Goal: Check status: Check status

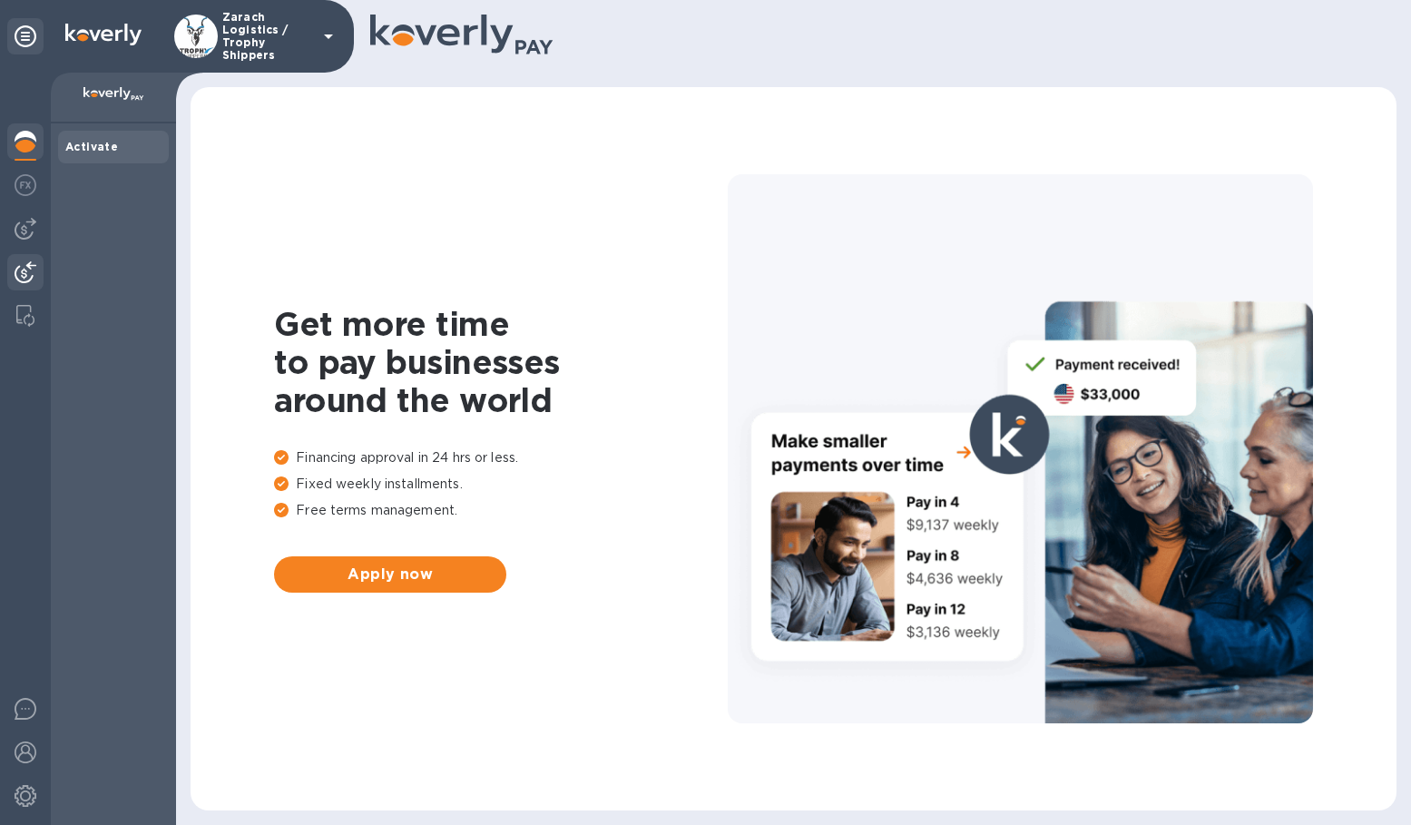
click at [31, 266] on img at bounding box center [26, 272] width 22 height 22
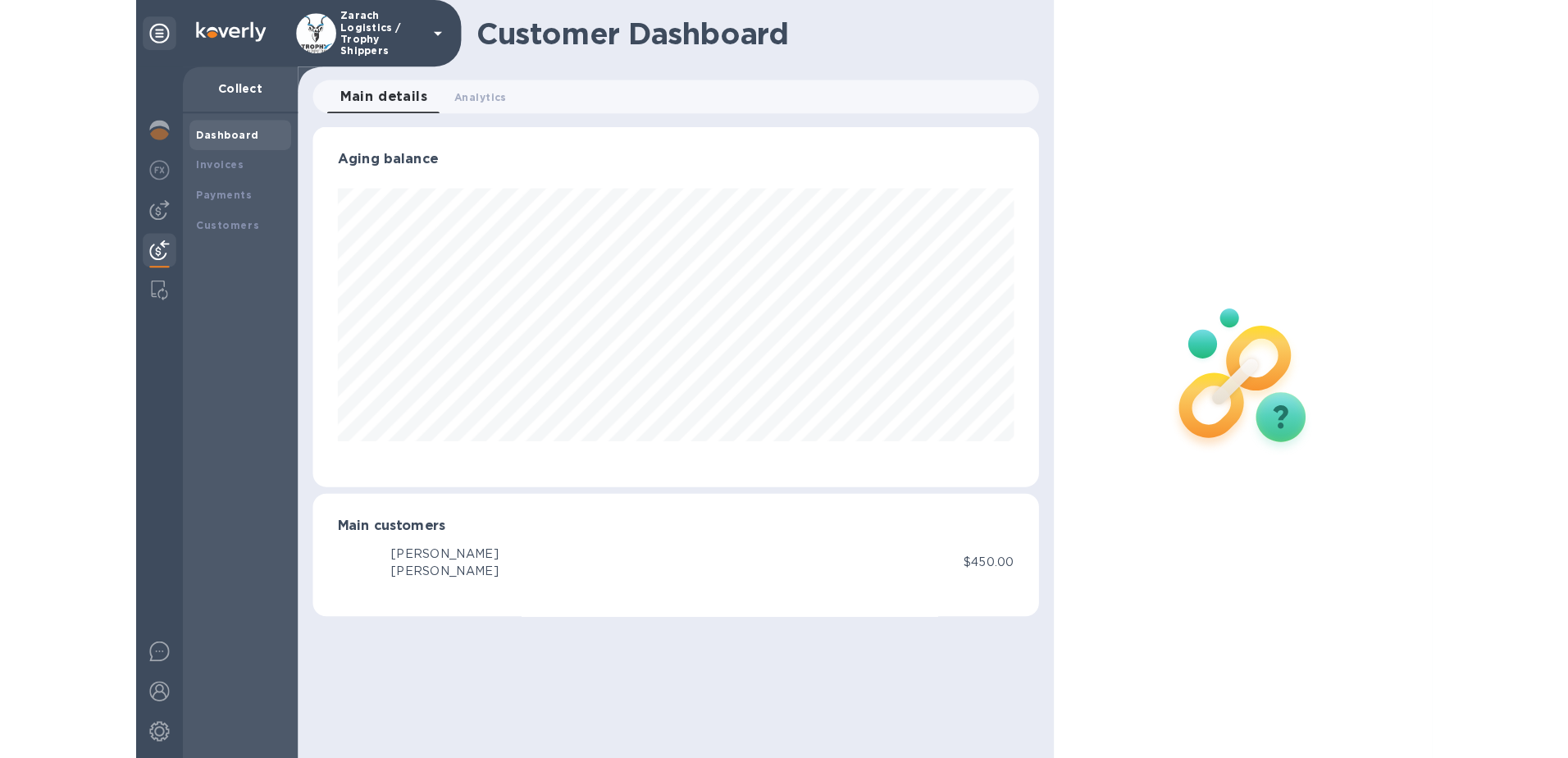
scroll to position [354, 715]
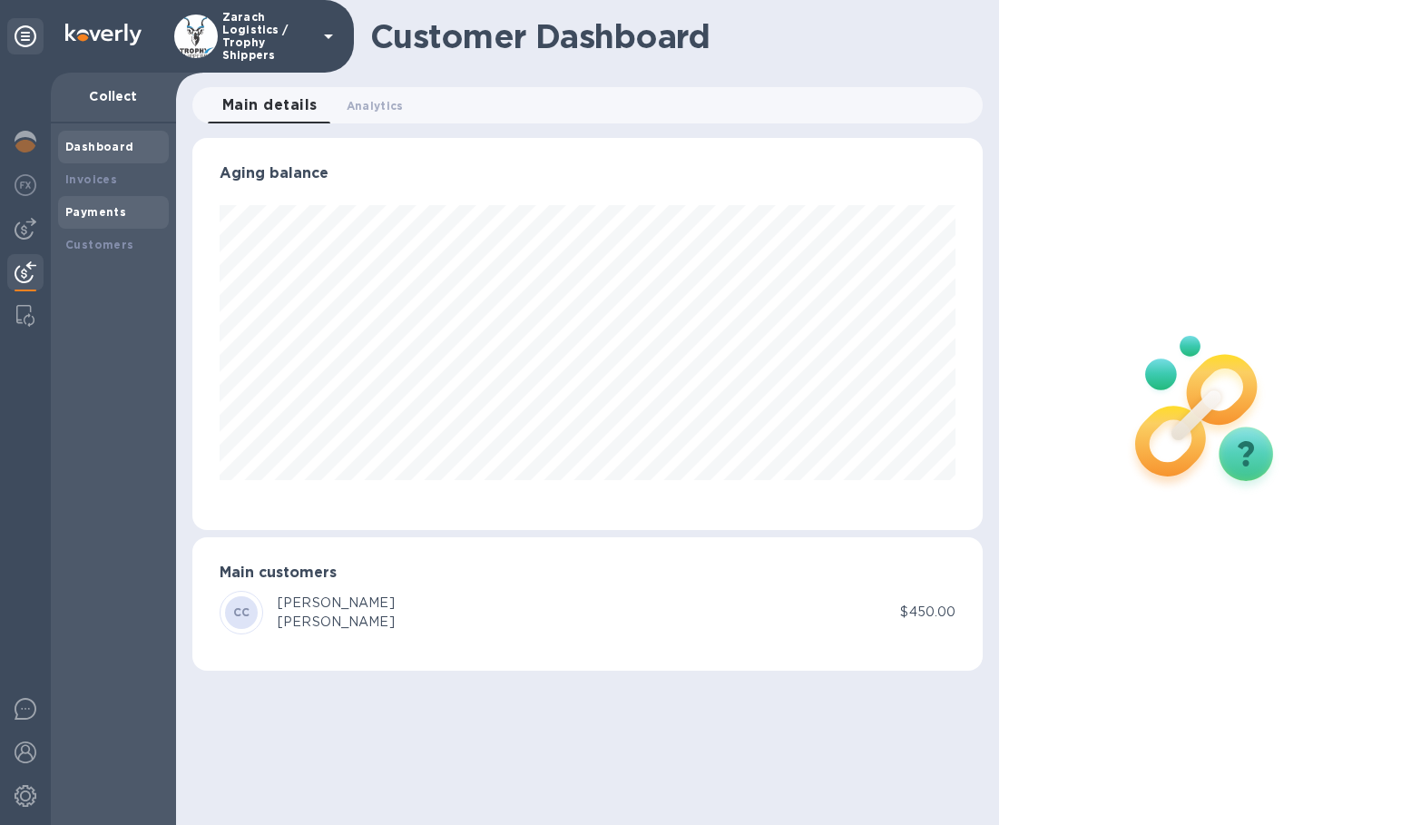
click at [103, 203] on div "Payments" at bounding box center [113, 212] width 96 height 18
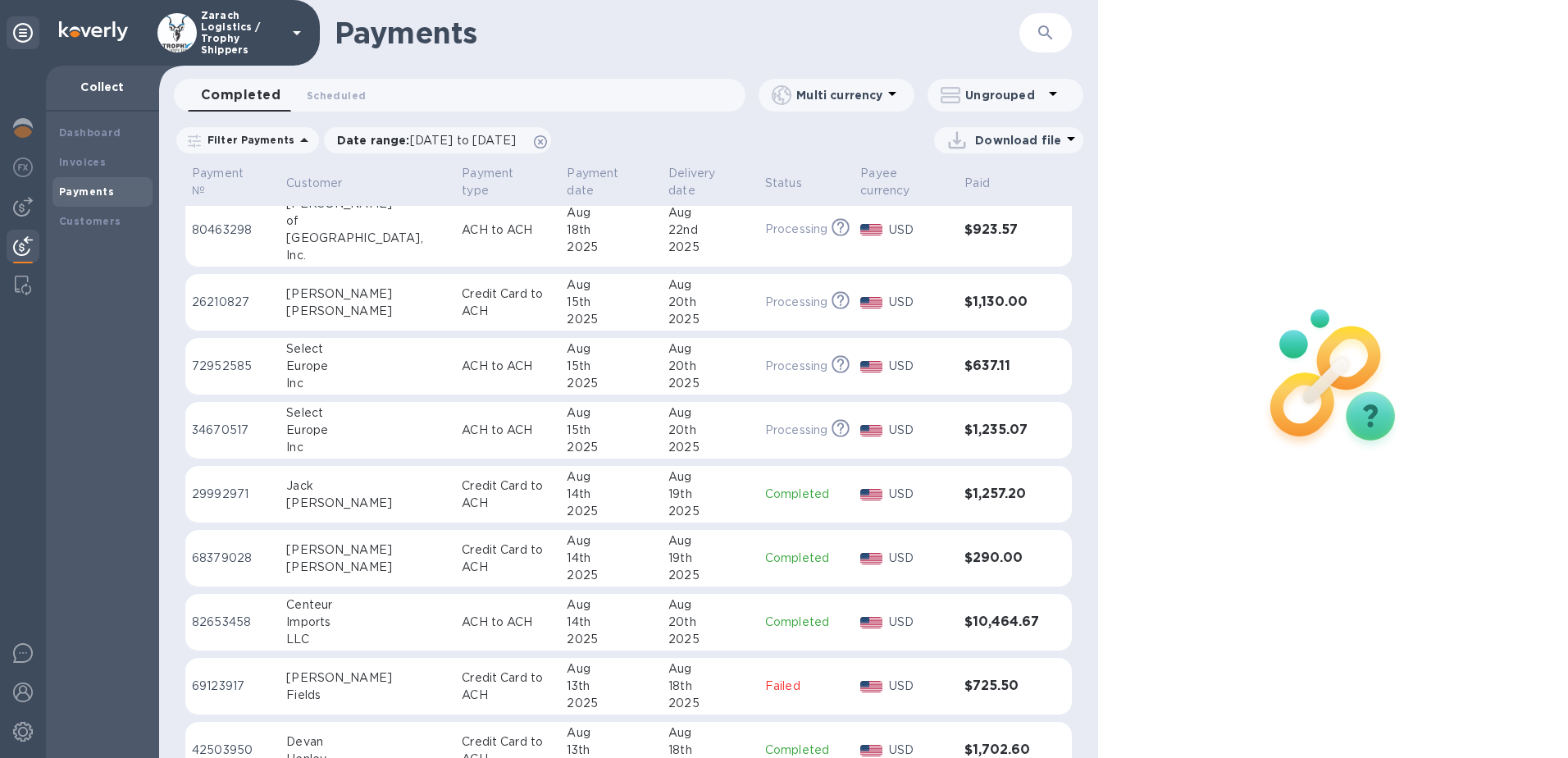
scroll to position [1232, 0]
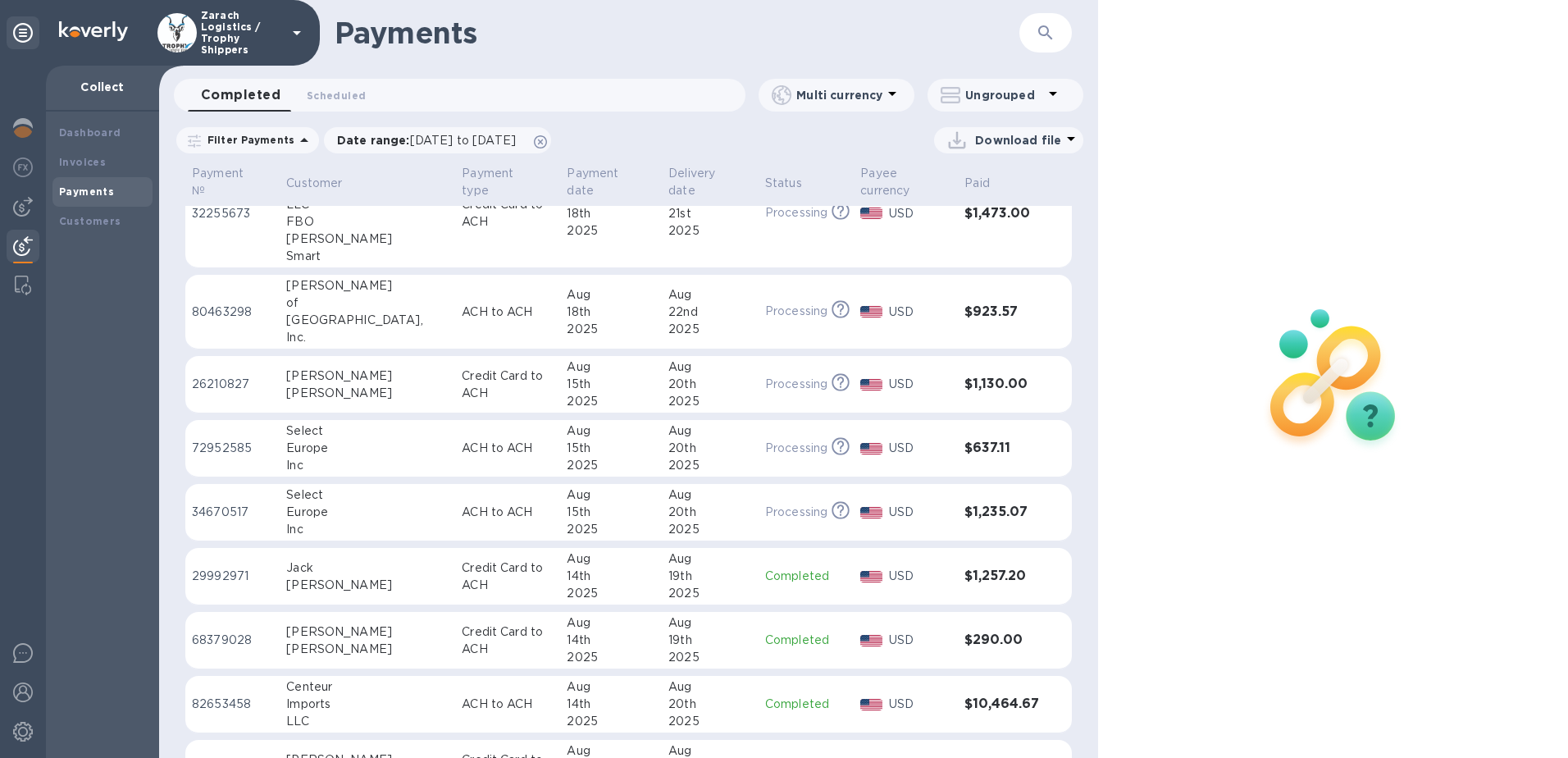
click at [502, 333] on td "ACH to ACH" at bounding box center [508, 312] width 105 height 75
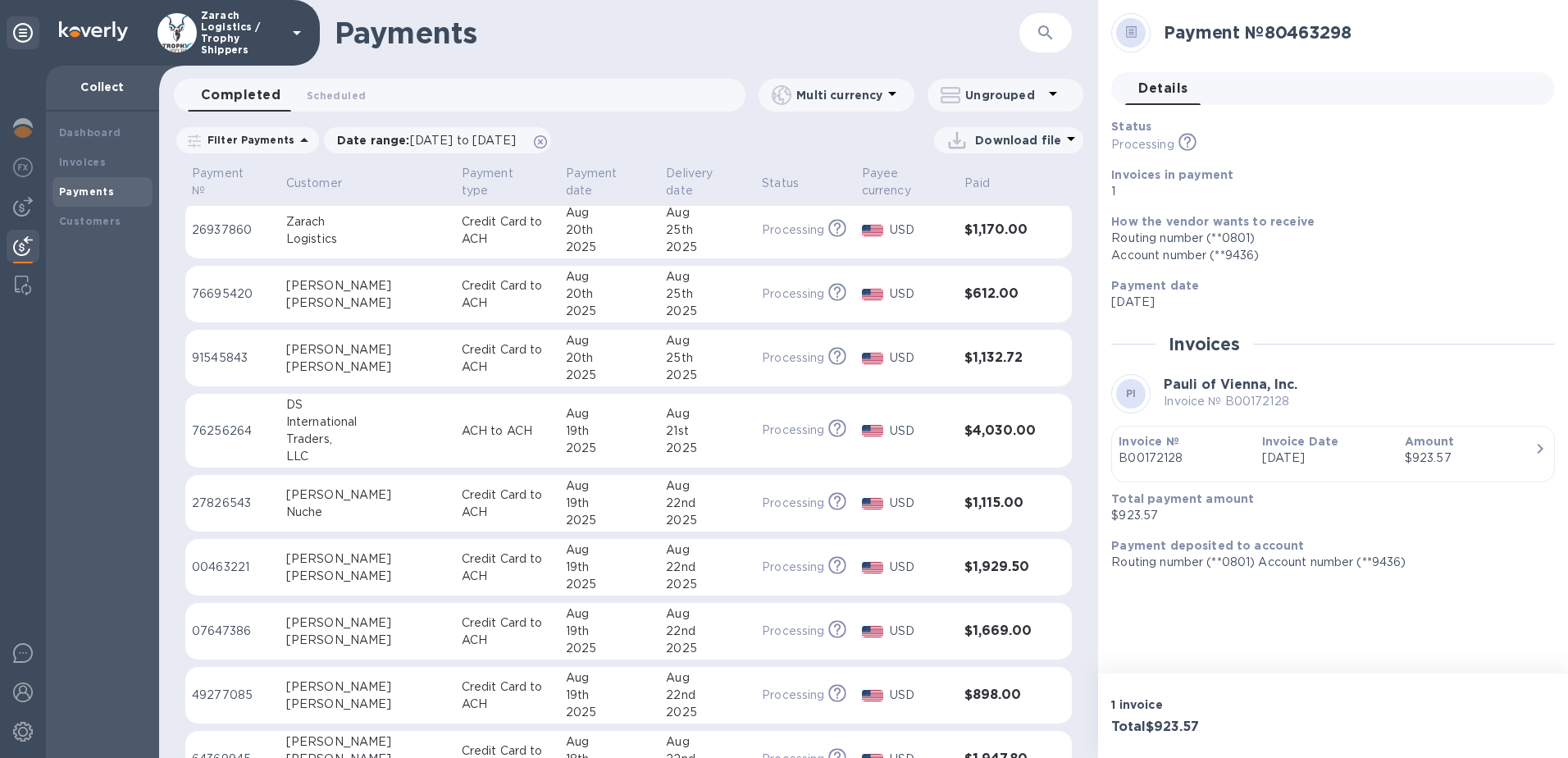
scroll to position [84, 0]
click at [670, 182] on p "Delivery date" at bounding box center [697, 182] width 61 height 34
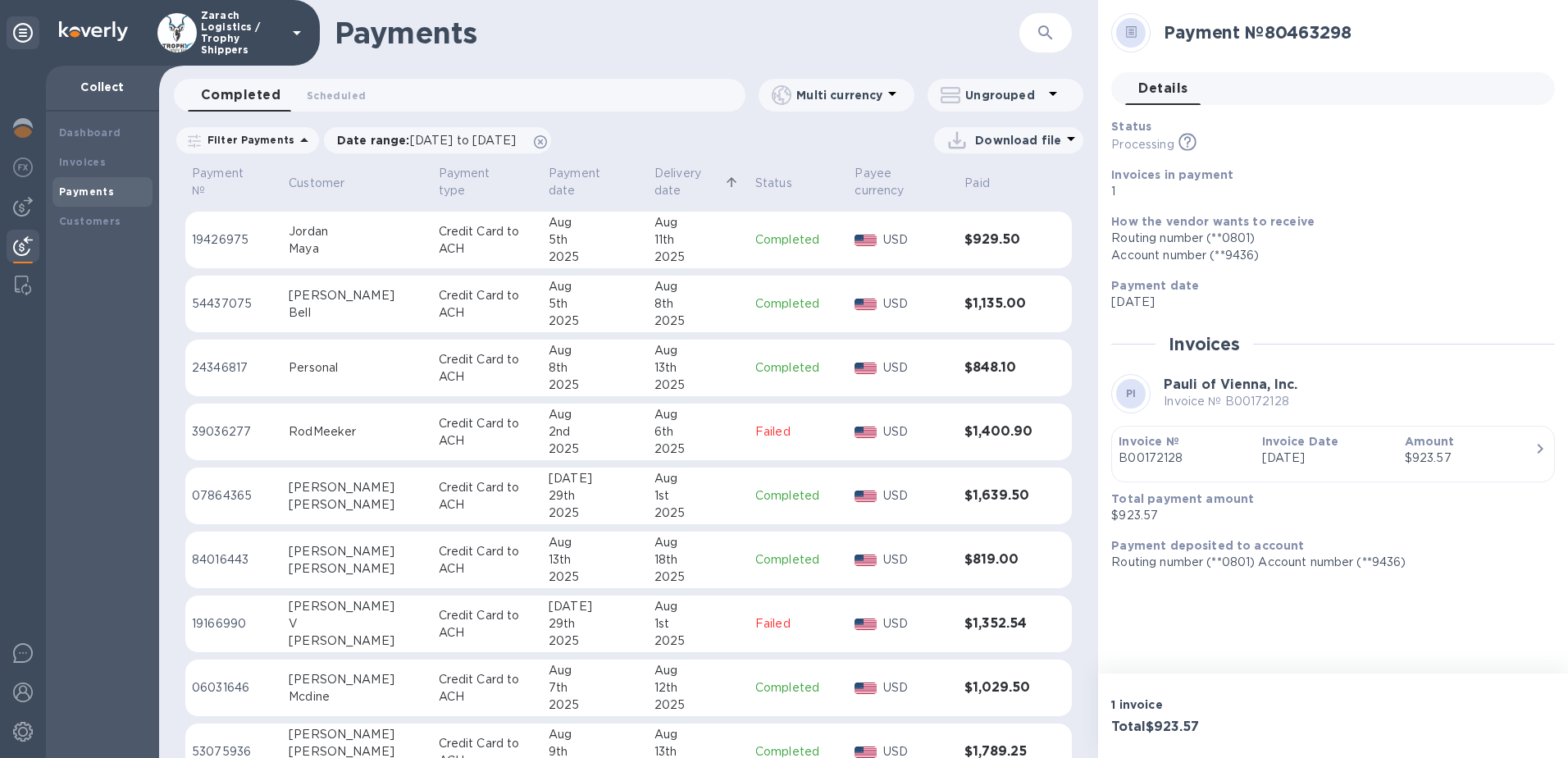
scroll to position [492, 0]
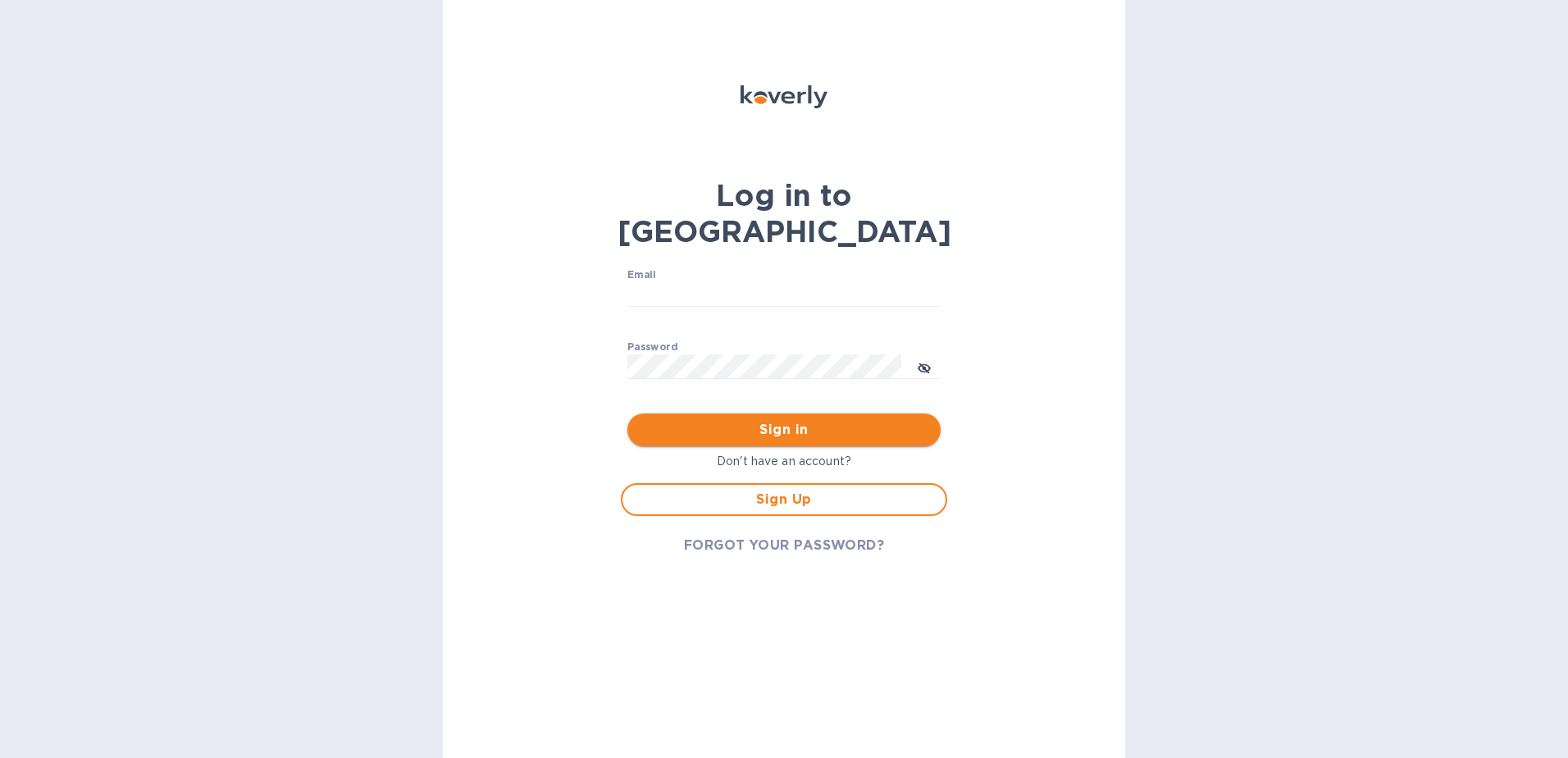
type input "[EMAIL_ADDRESS][DOMAIN_NAME]"
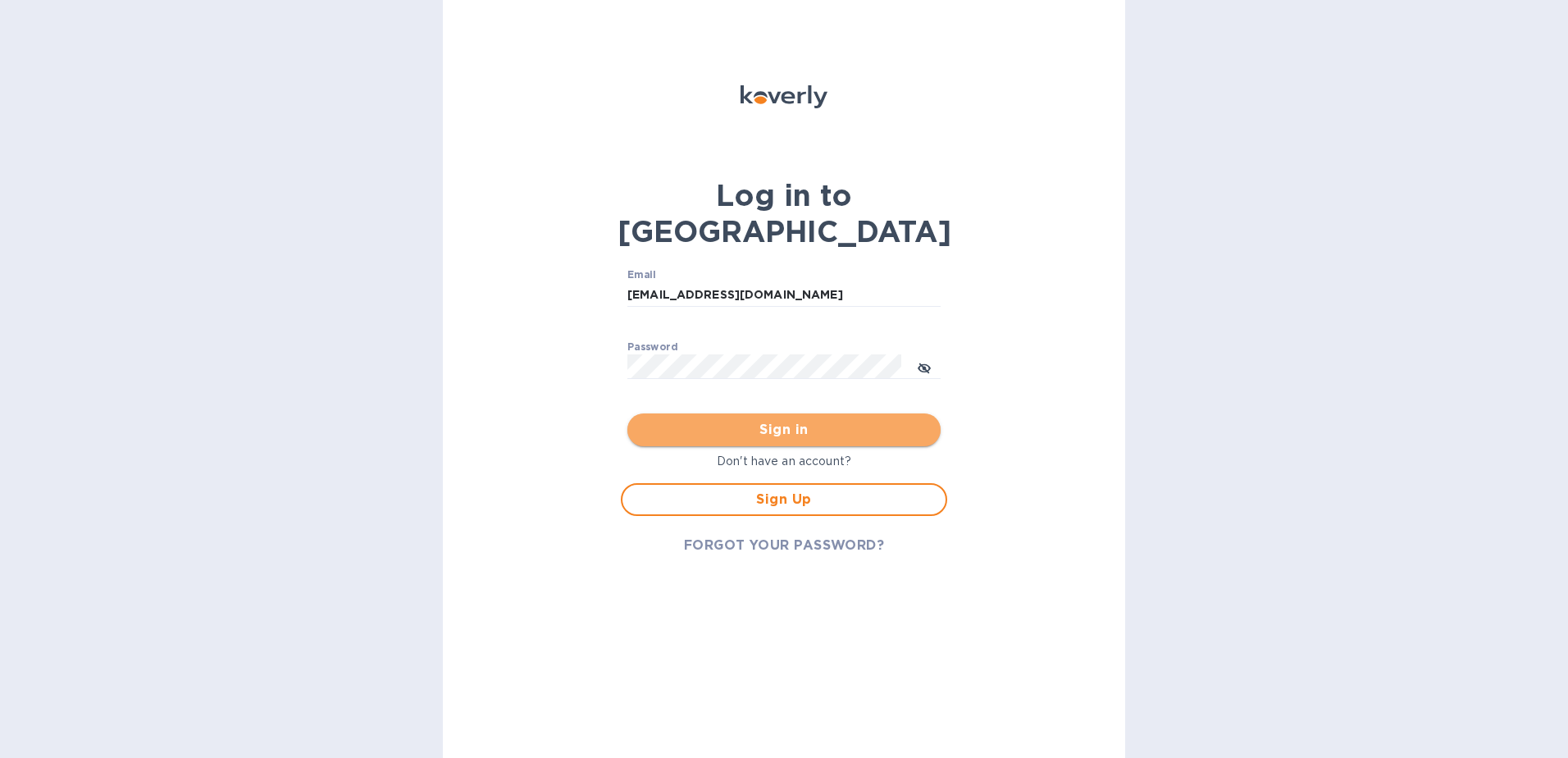
click at [818, 420] on span "Sign in" at bounding box center [784, 430] width 287 height 20
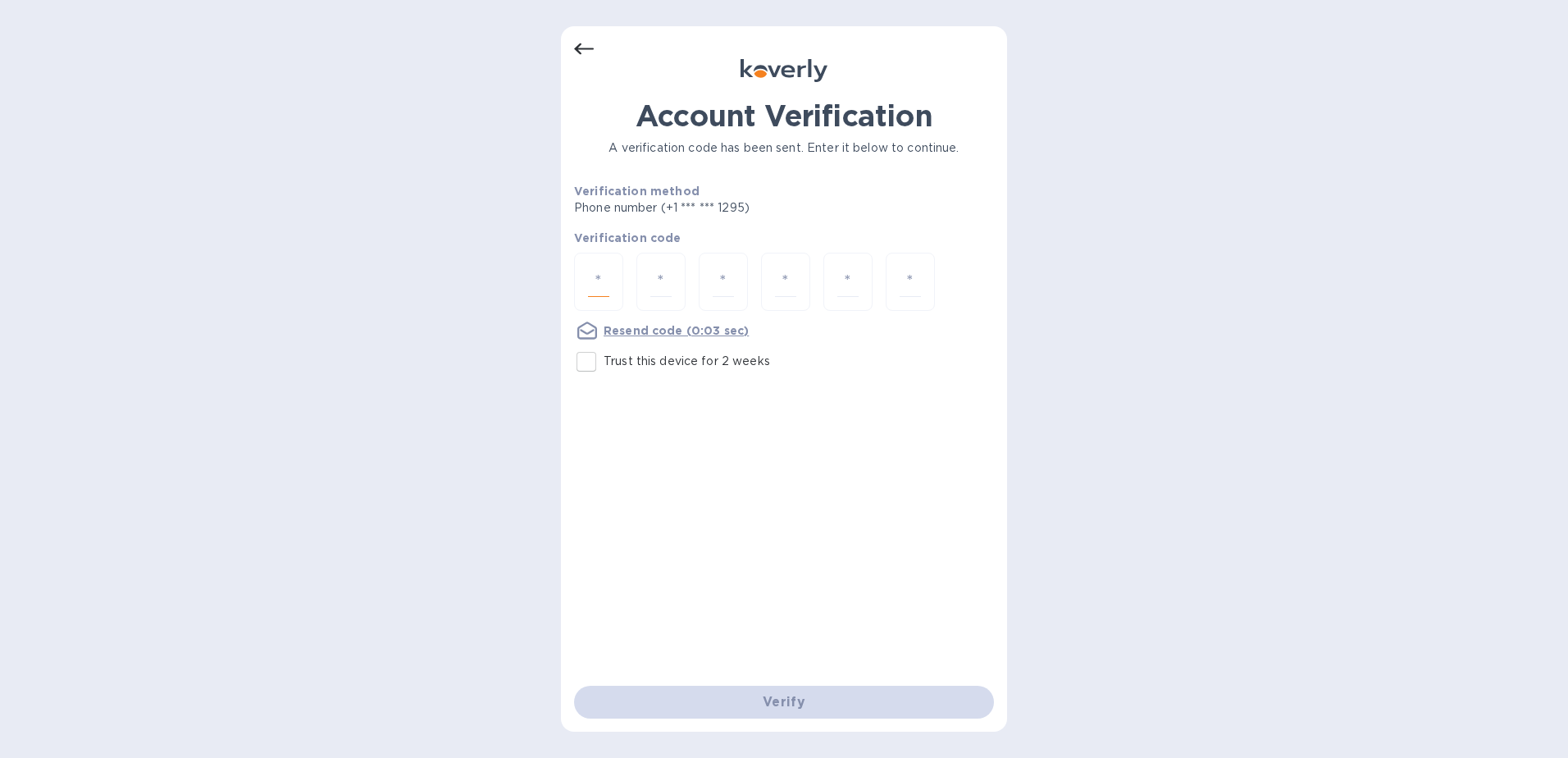
click at [603, 272] on input "number" at bounding box center [599, 282] width 22 height 31
type input "2"
type input "0"
type input "1"
type input "7"
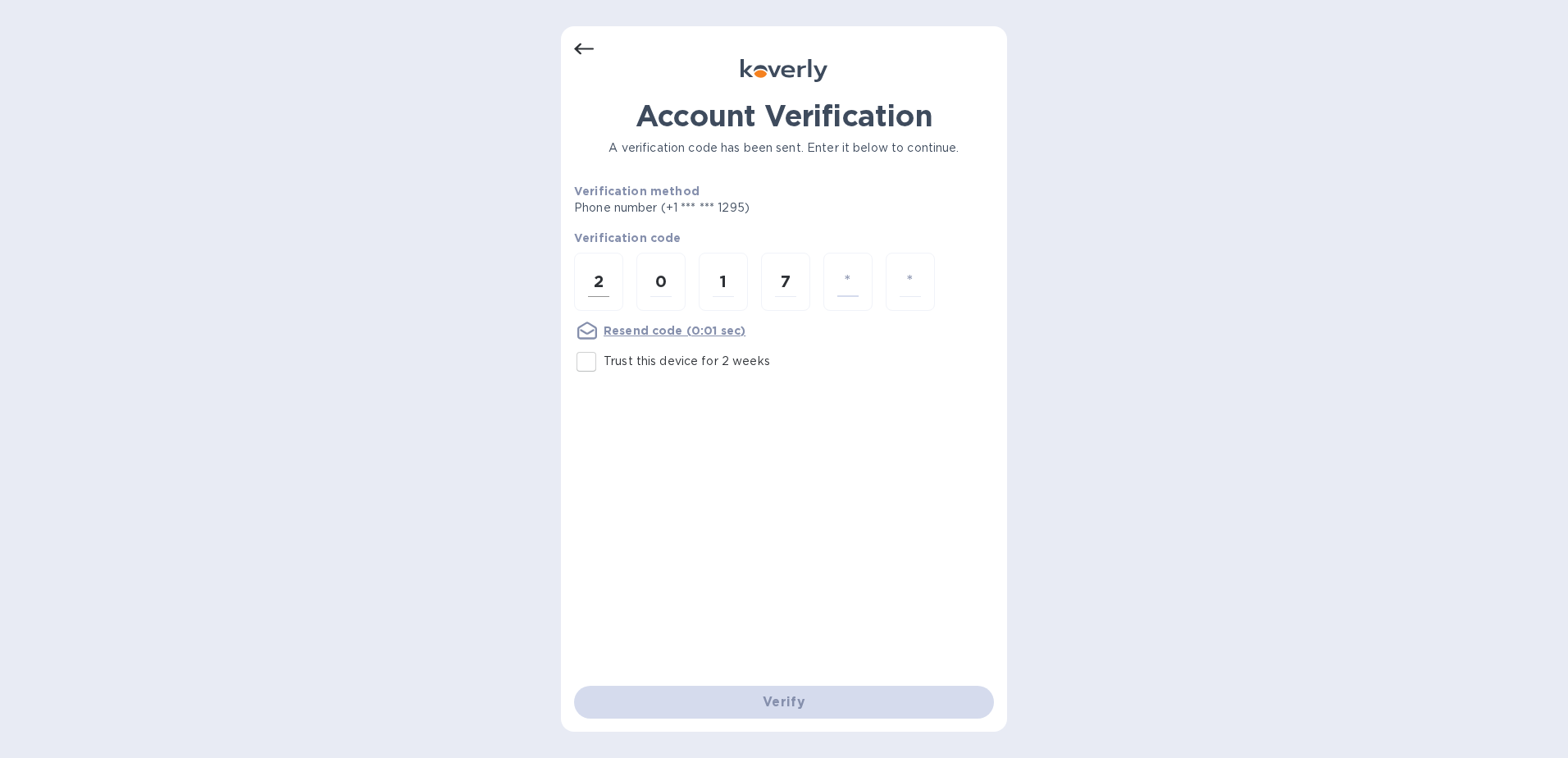
type input "4"
type input "6"
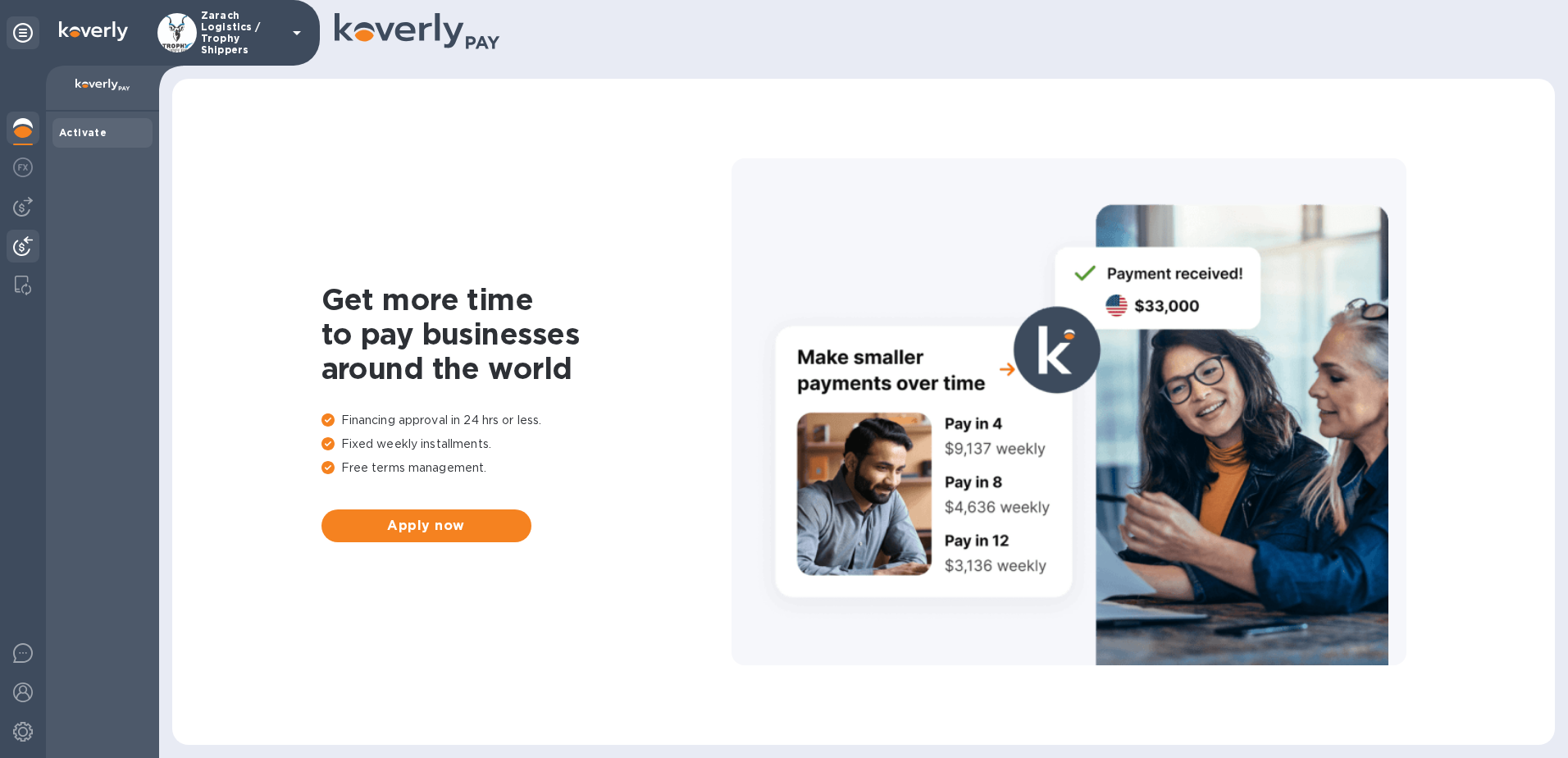
click at [19, 239] on img at bounding box center [23, 246] width 20 height 20
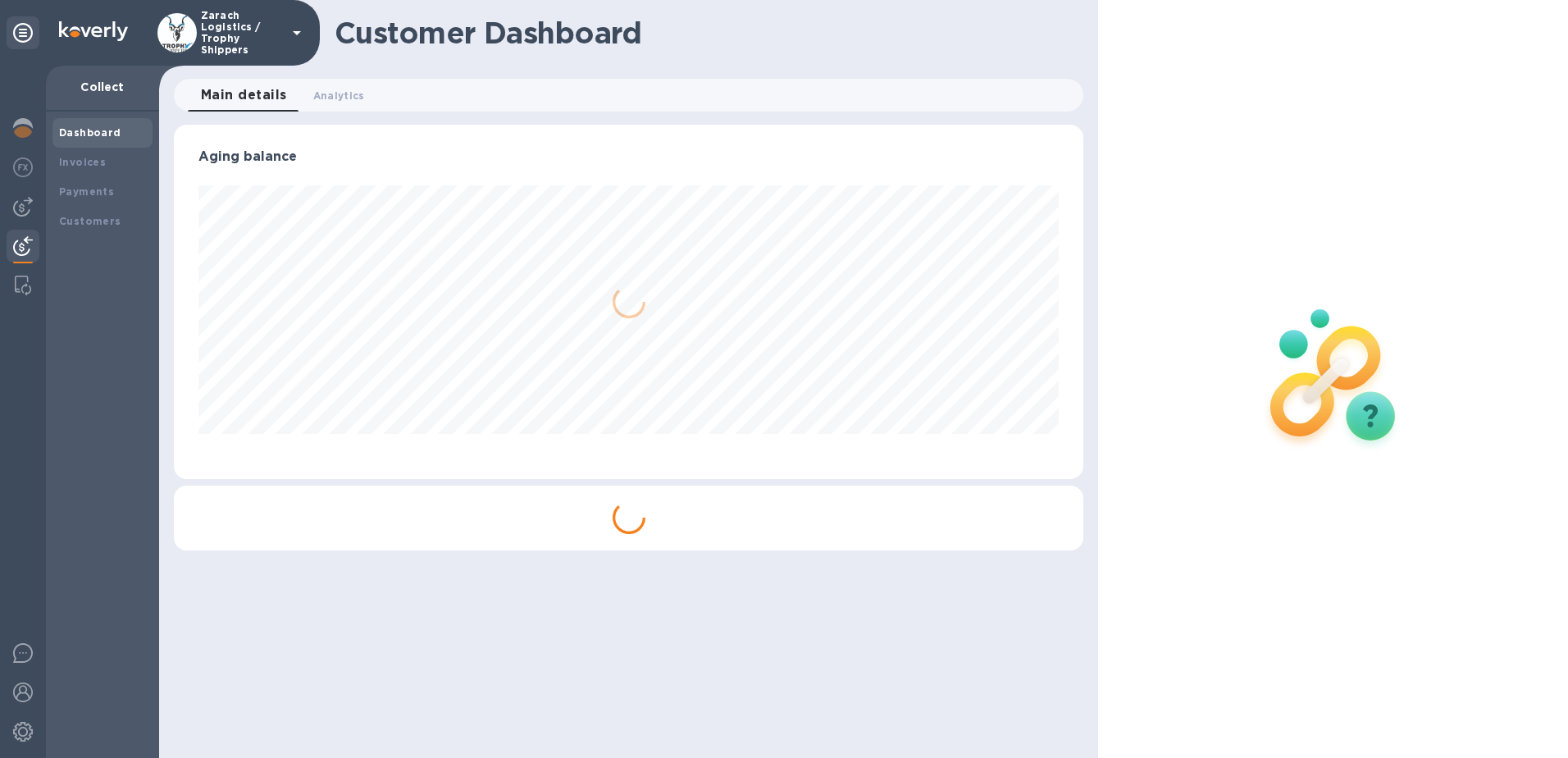
scroll to position [354, 910]
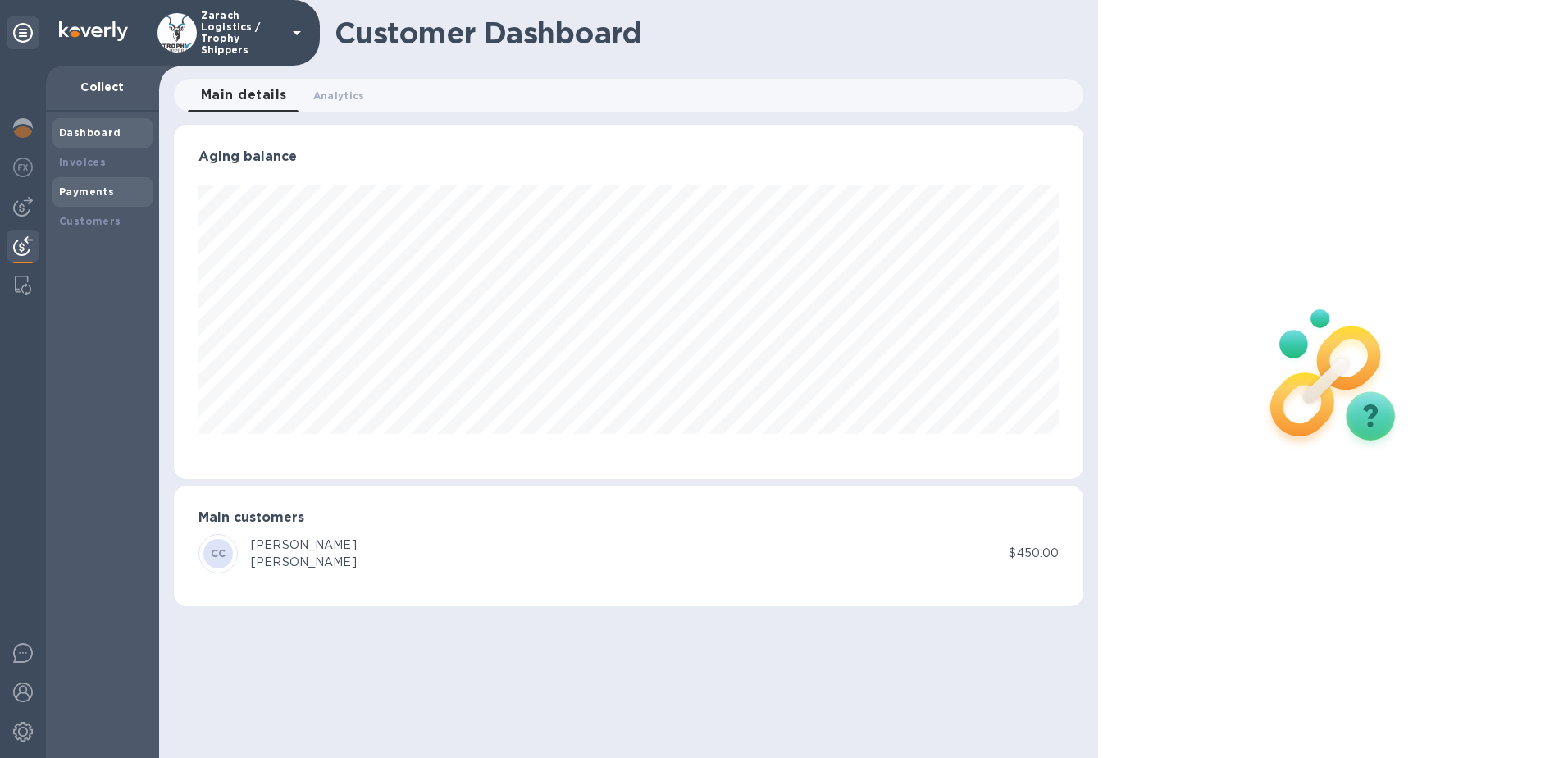
drag, startPoint x: 94, startPoint y: 192, endPoint x: 119, endPoint y: 225, distance: 41.4
click at [94, 193] on b "Payments" at bounding box center [86, 192] width 55 height 13
